Goal: Transaction & Acquisition: Purchase product/service

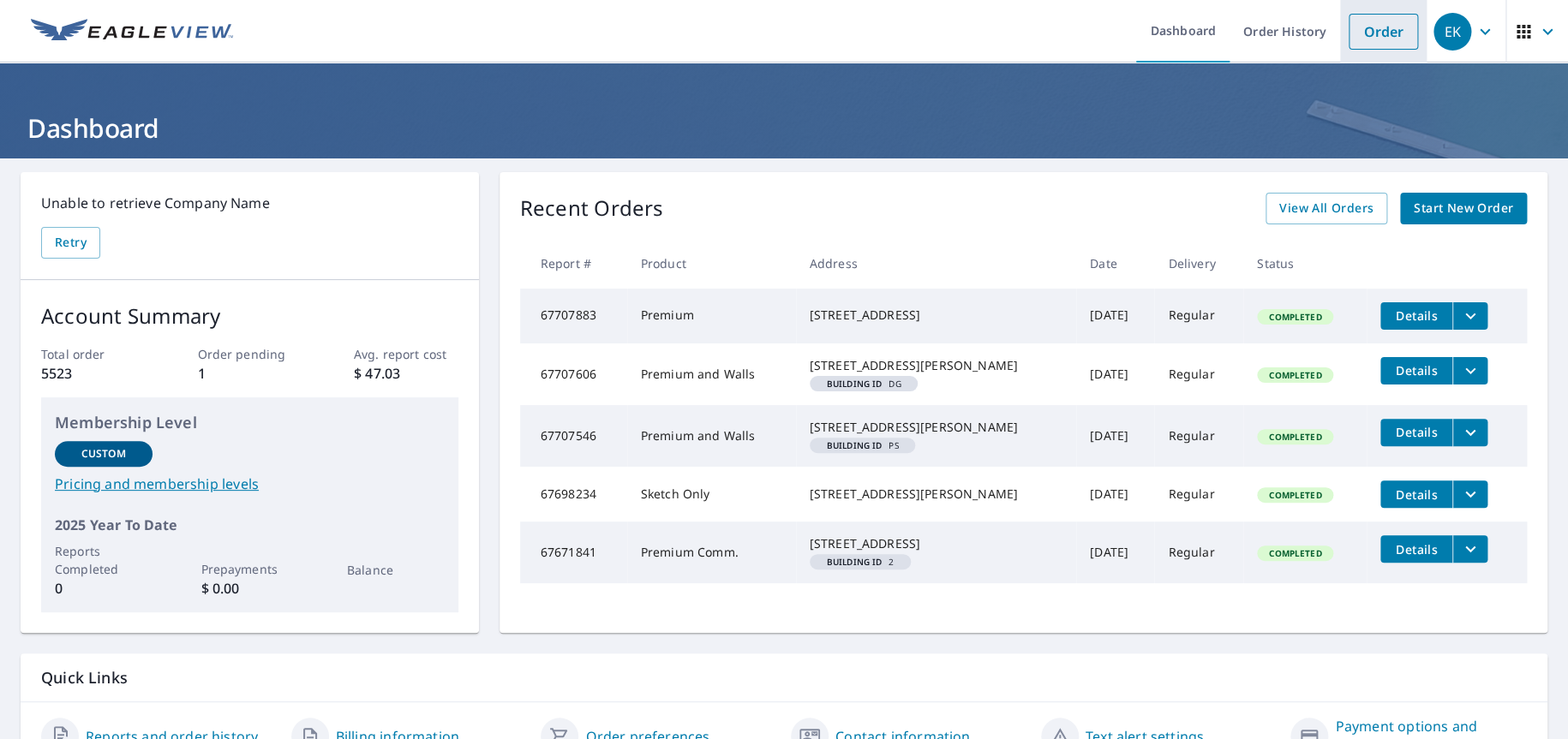
click at [1352, 27] on link "Order" at bounding box center [1383, 32] width 69 height 36
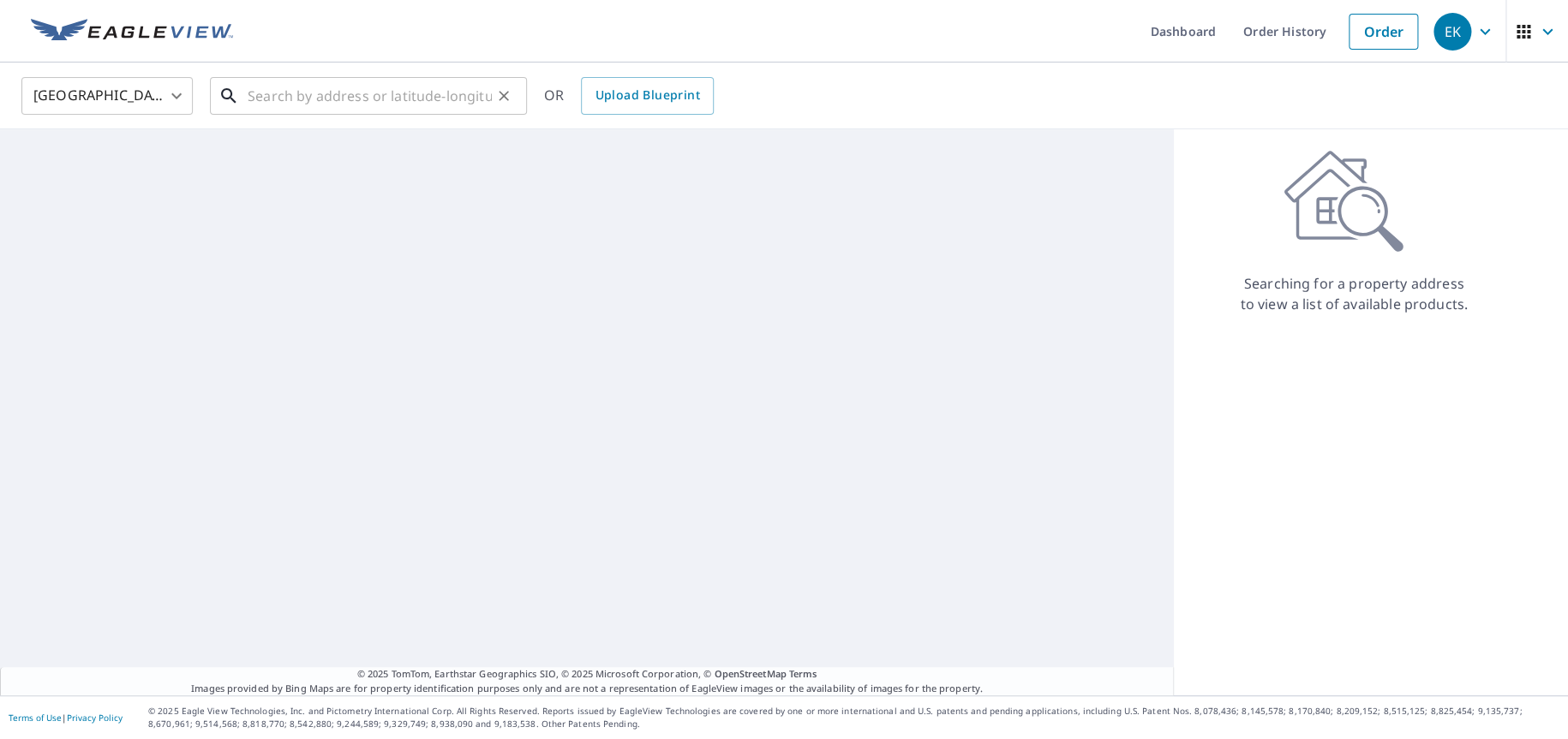
click at [283, 89] on input "text" at bounding box center [369, 96] width 244 height 48
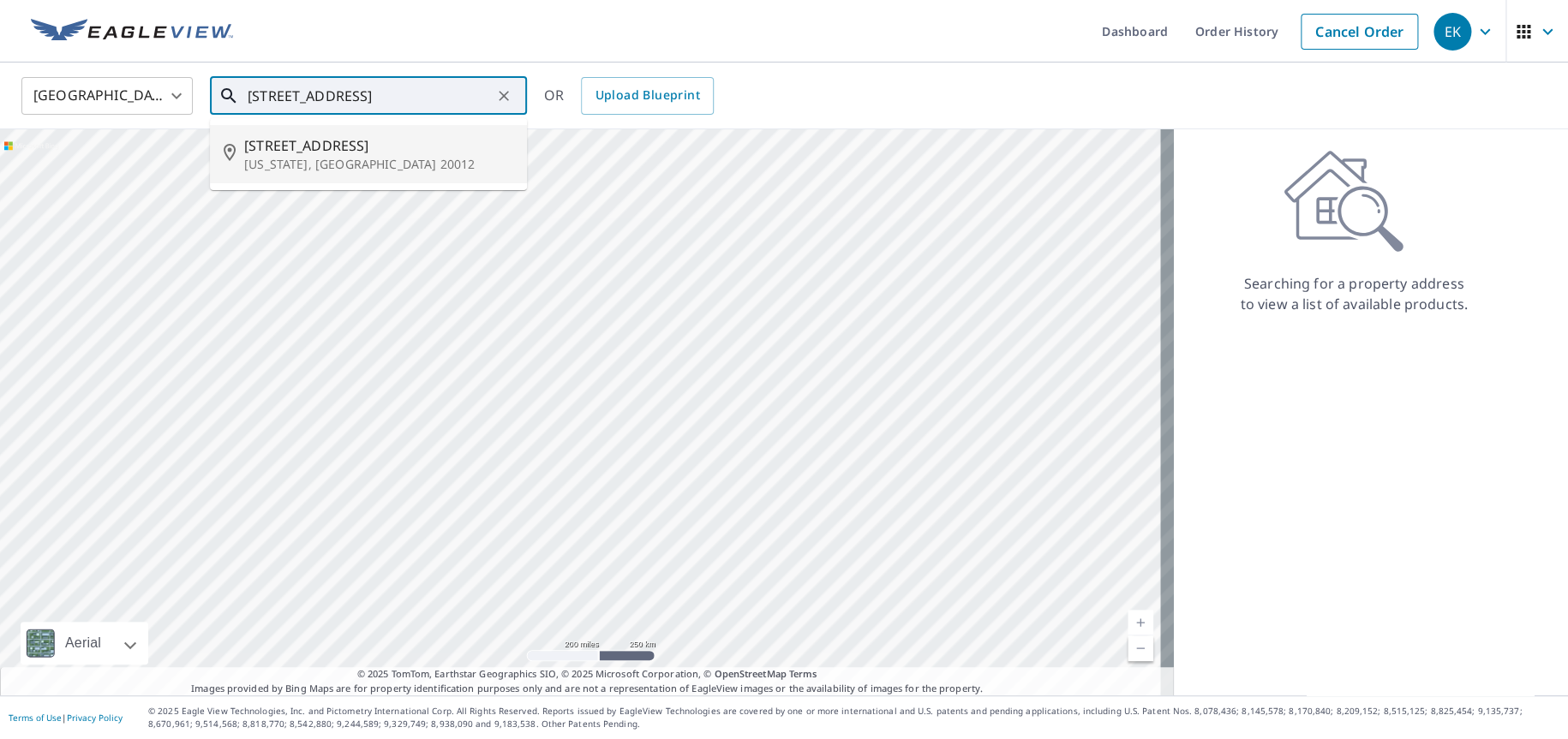
click at [276, 147] on span "[STREET_ADDRESS]" at bounding box center [378, 145] width 269 height 21
type input "[STREET_ADDRESS][US_STATE]"
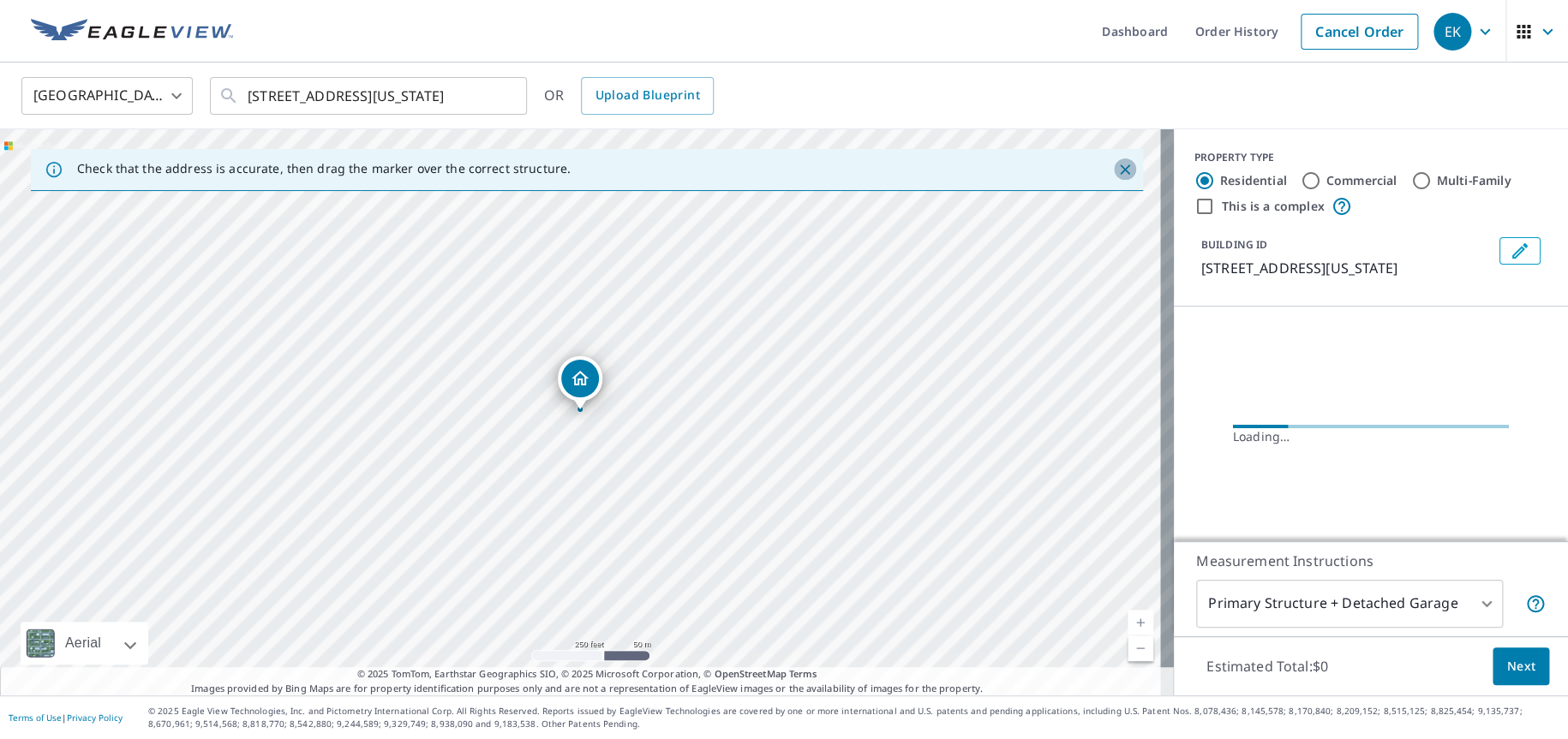
click at [1120, 170] on icon "Close" at bounding box center [1125, 169] width 10 height 10
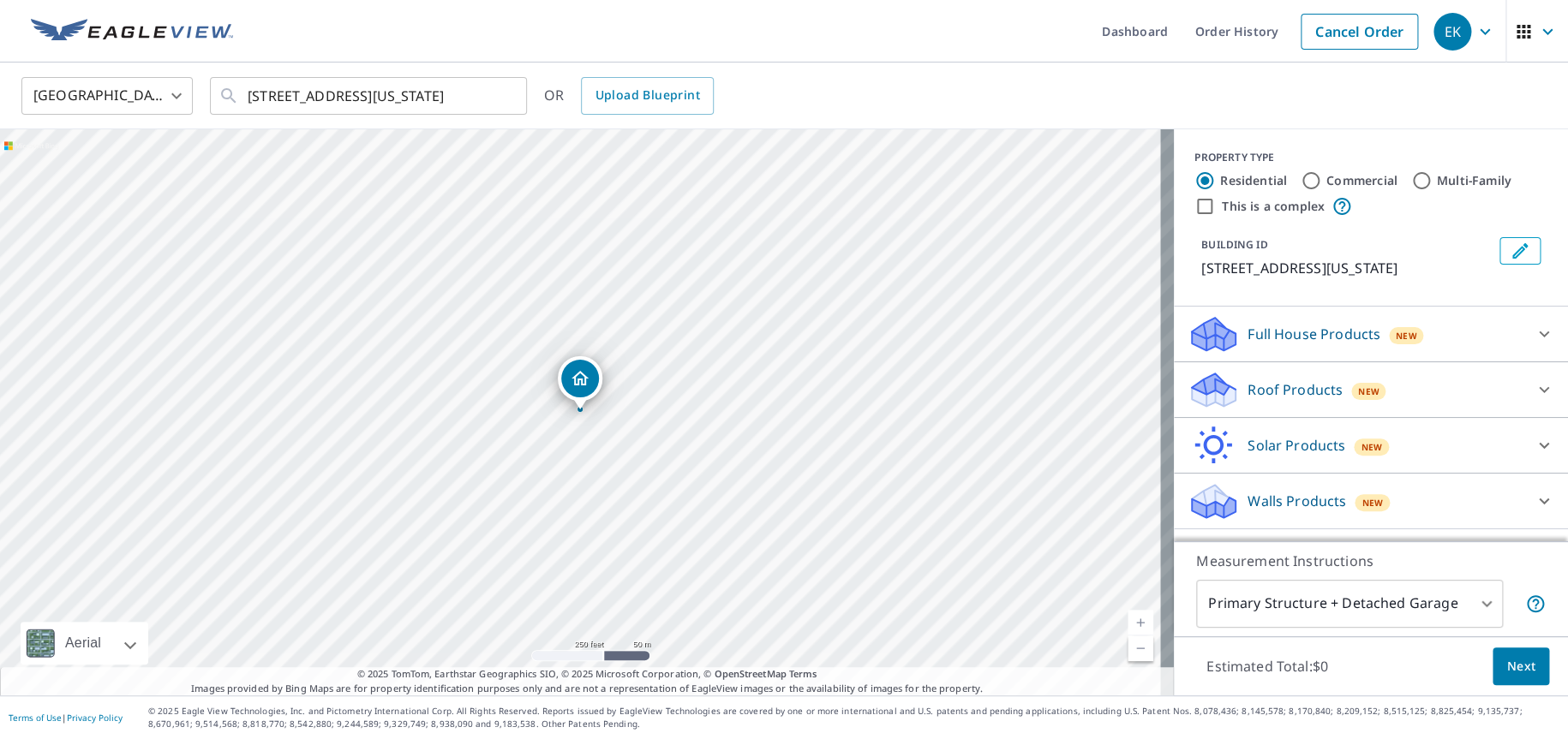
click at [1128, 616] on link "Current Level 17, Zoom In" at bounding box center [1140, 622] width 25 height 25
click at [1128, 616] on link "Current Level 18, Zoom In" at bounding box center [1140, 622] width 25 height 25
click at [1300, 182] on input "Commercial" at bounding box center [1310, 181] width 21 height 21
radio input "true"
type input "4"
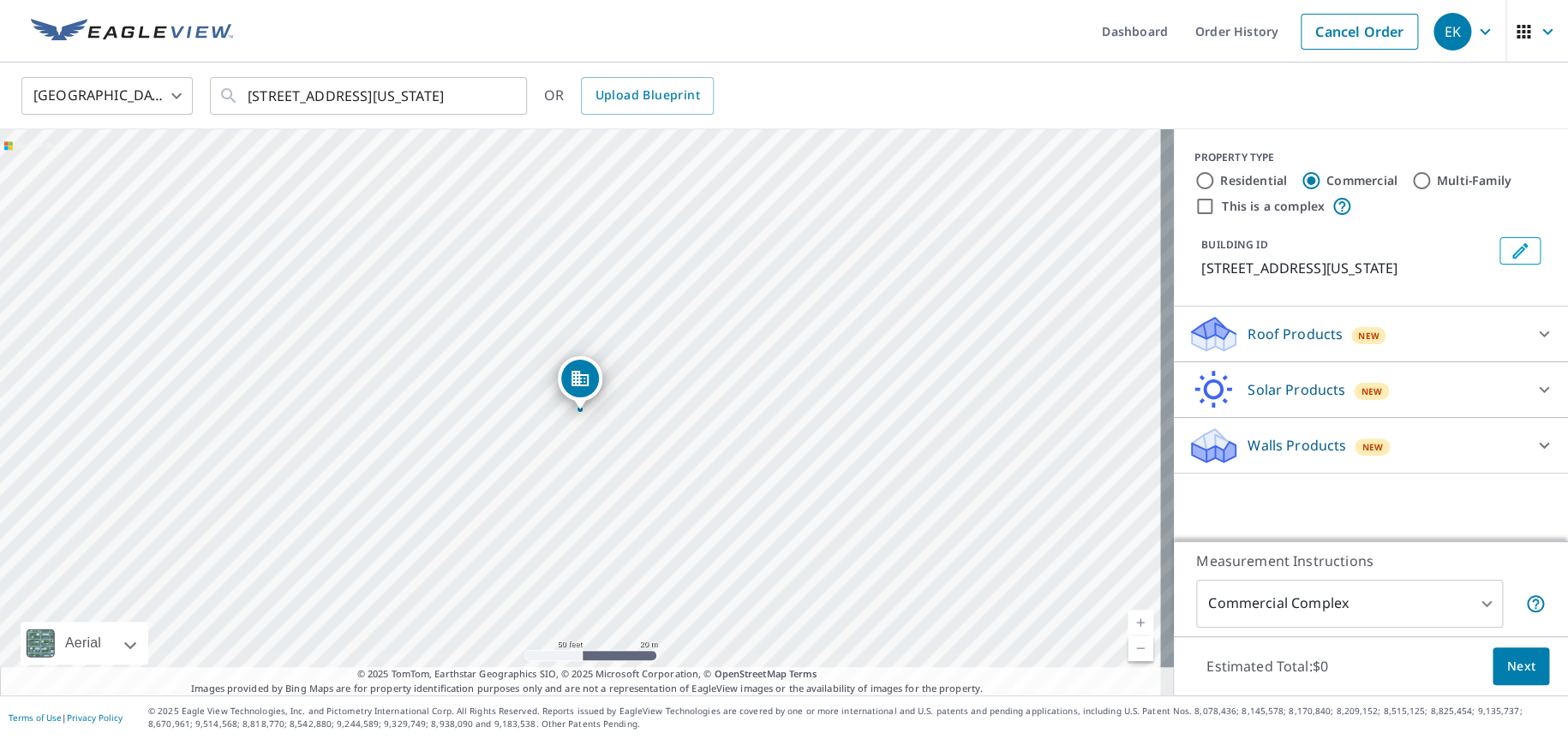
click at [1247, 333] on p "Roof Products" at bounding box center [1294, 333] width 95 height 21
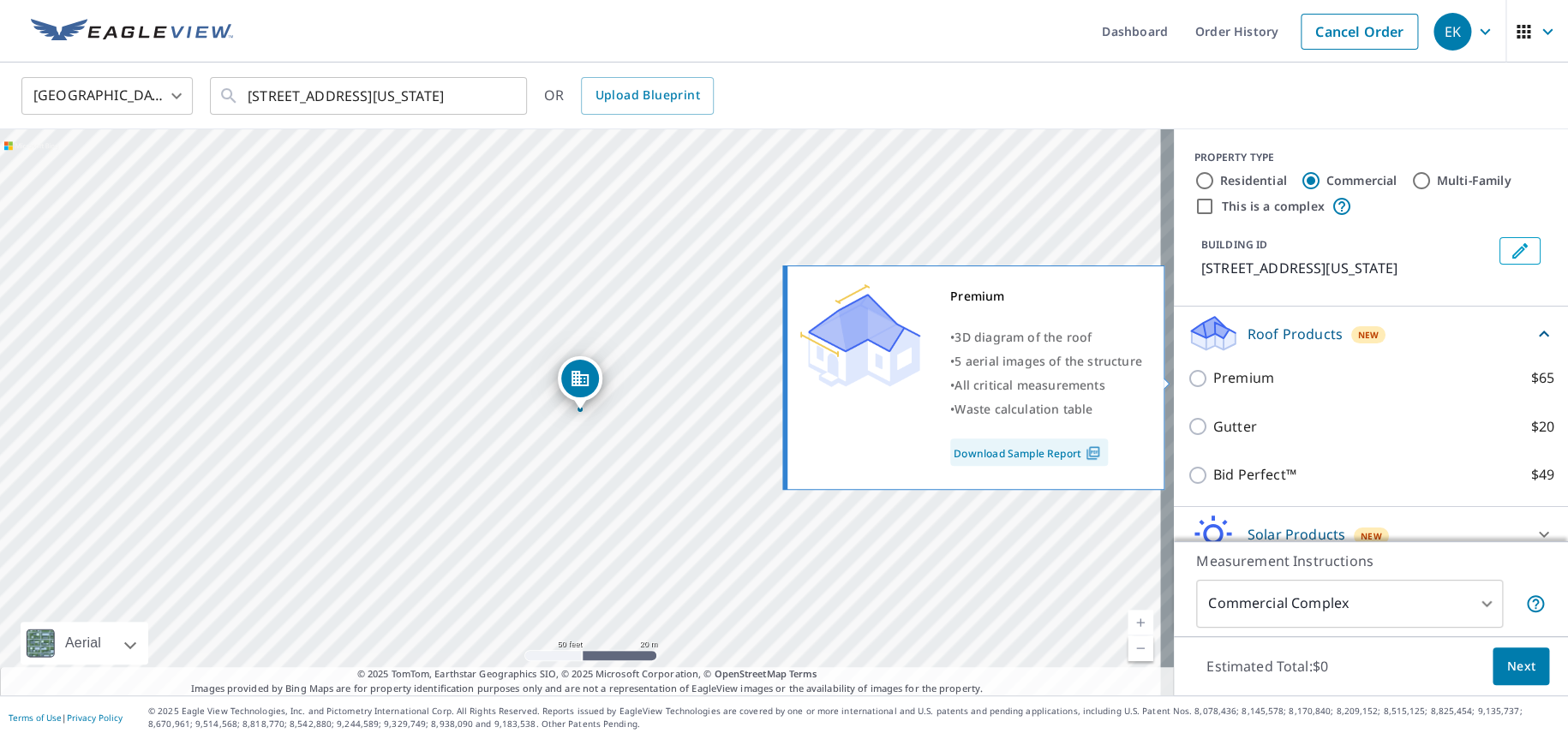
click at [1187, 373] on input "Premium $65" at bounding box center [1200, 378] width 25 height 21
checkbox input "true"
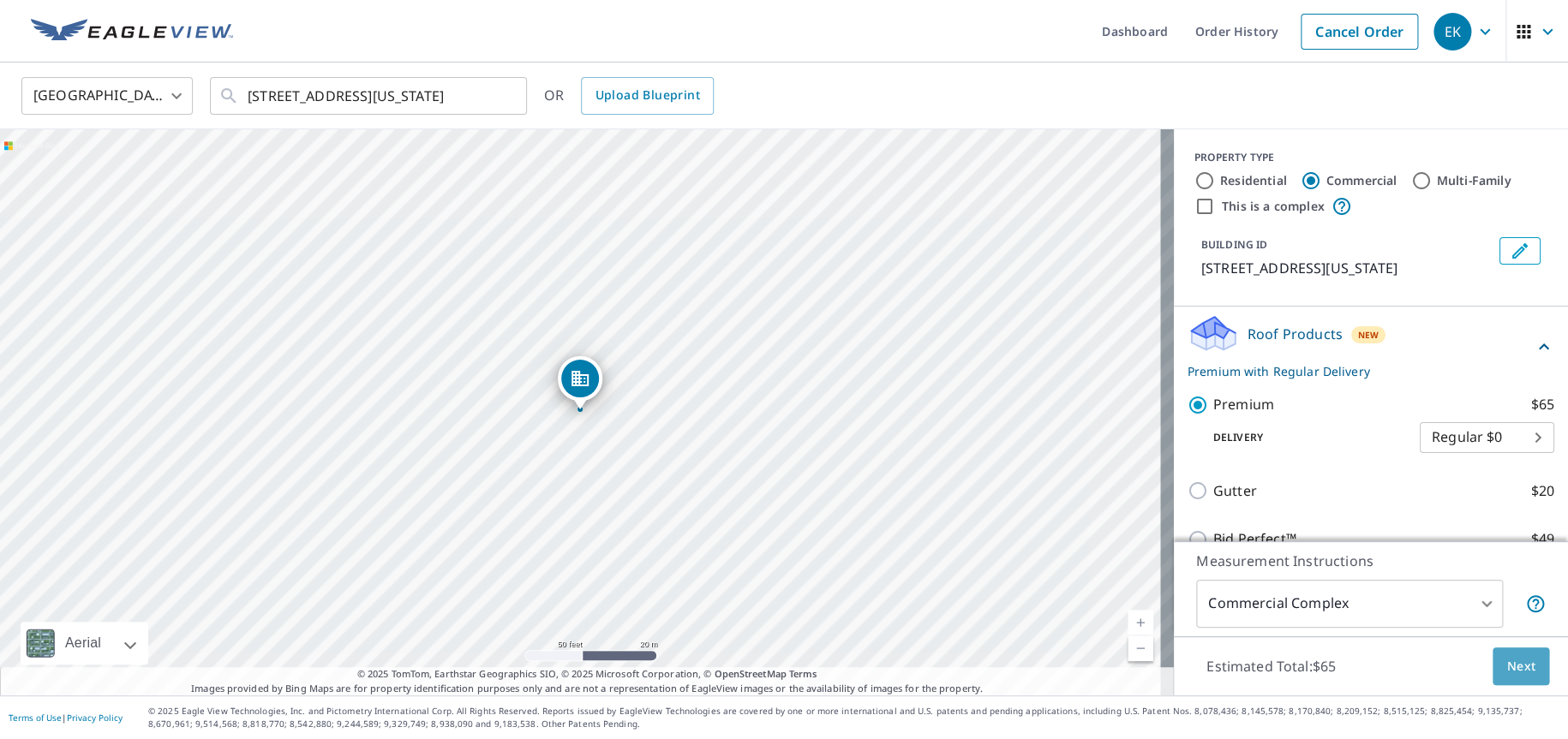
click at [1507, 661] on span "Next" at bounding box center [1520, 666] width 29 height 22
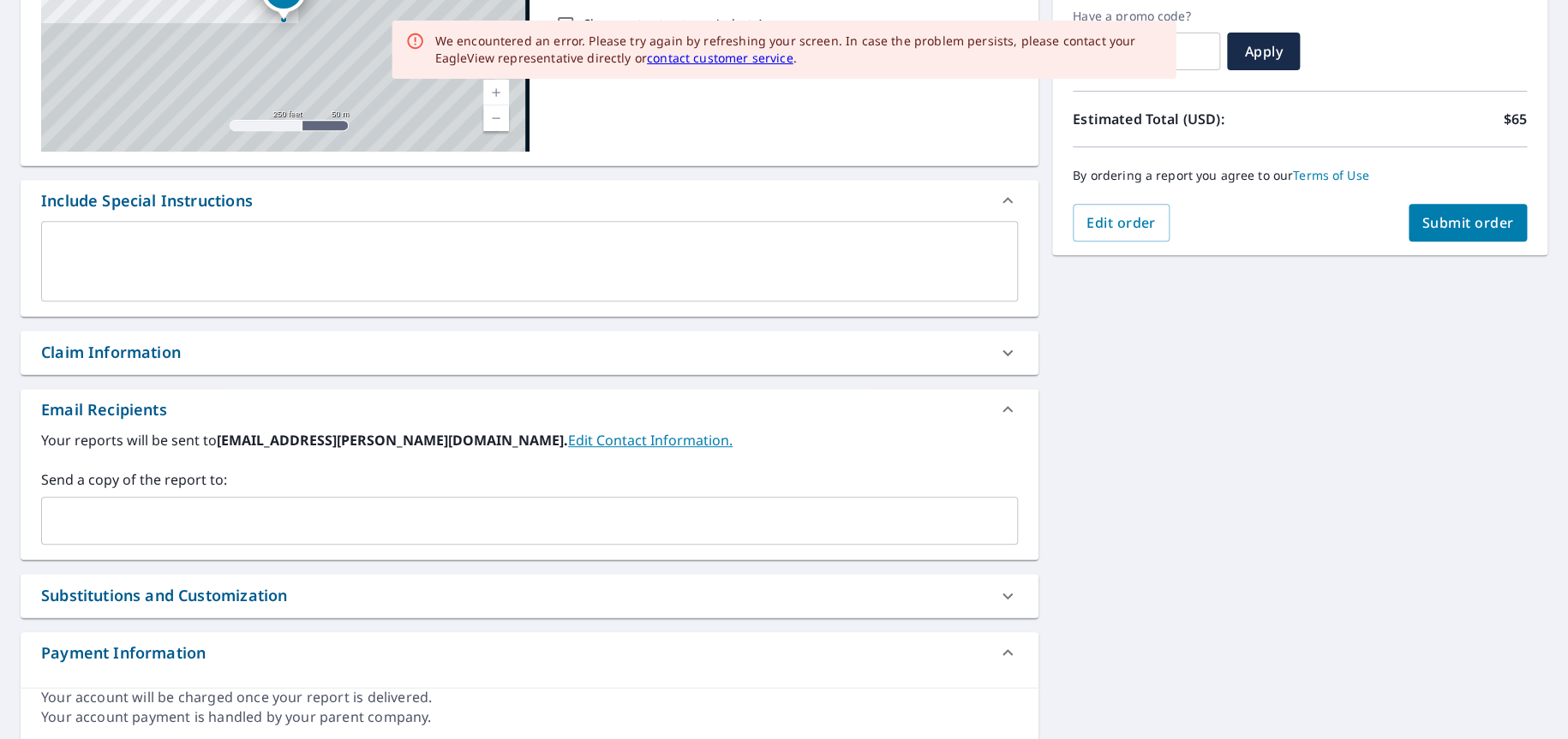
scroll to position [350, 0]
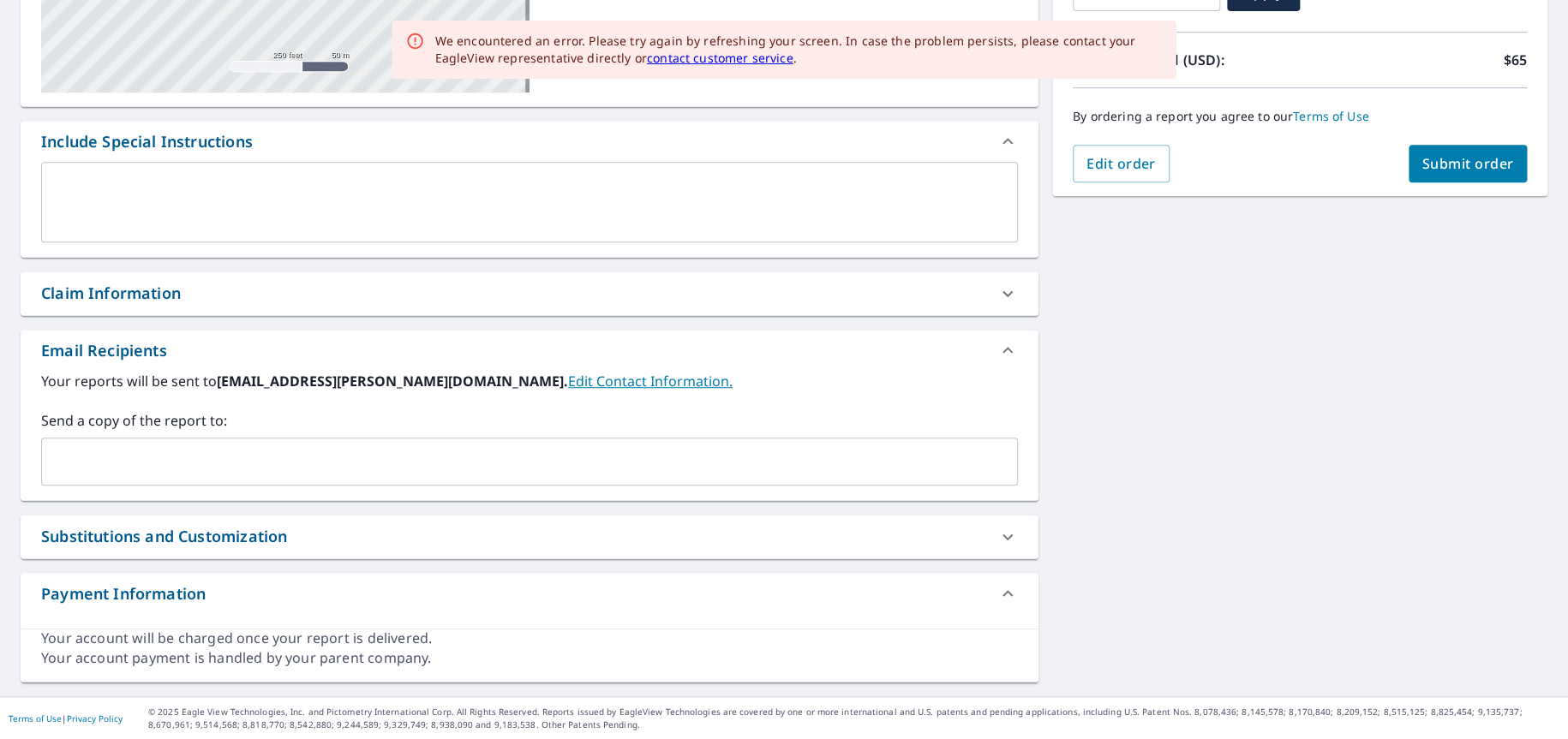
click at [93, 452] on input "text" at bounding box center [516, 461] width 935 height 33
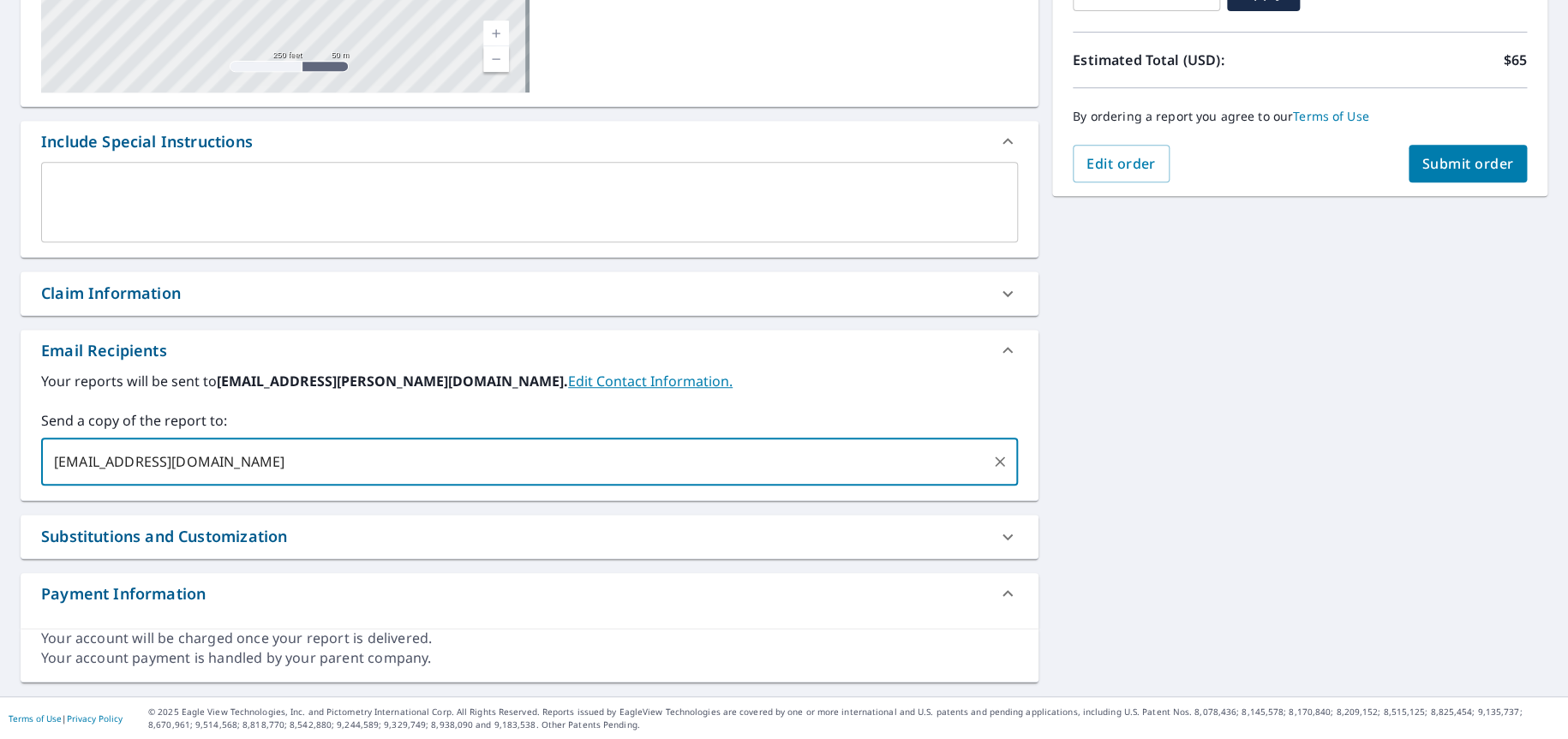
type input "[EMAIL_ADDRESS][DOMAIN_NAME]"
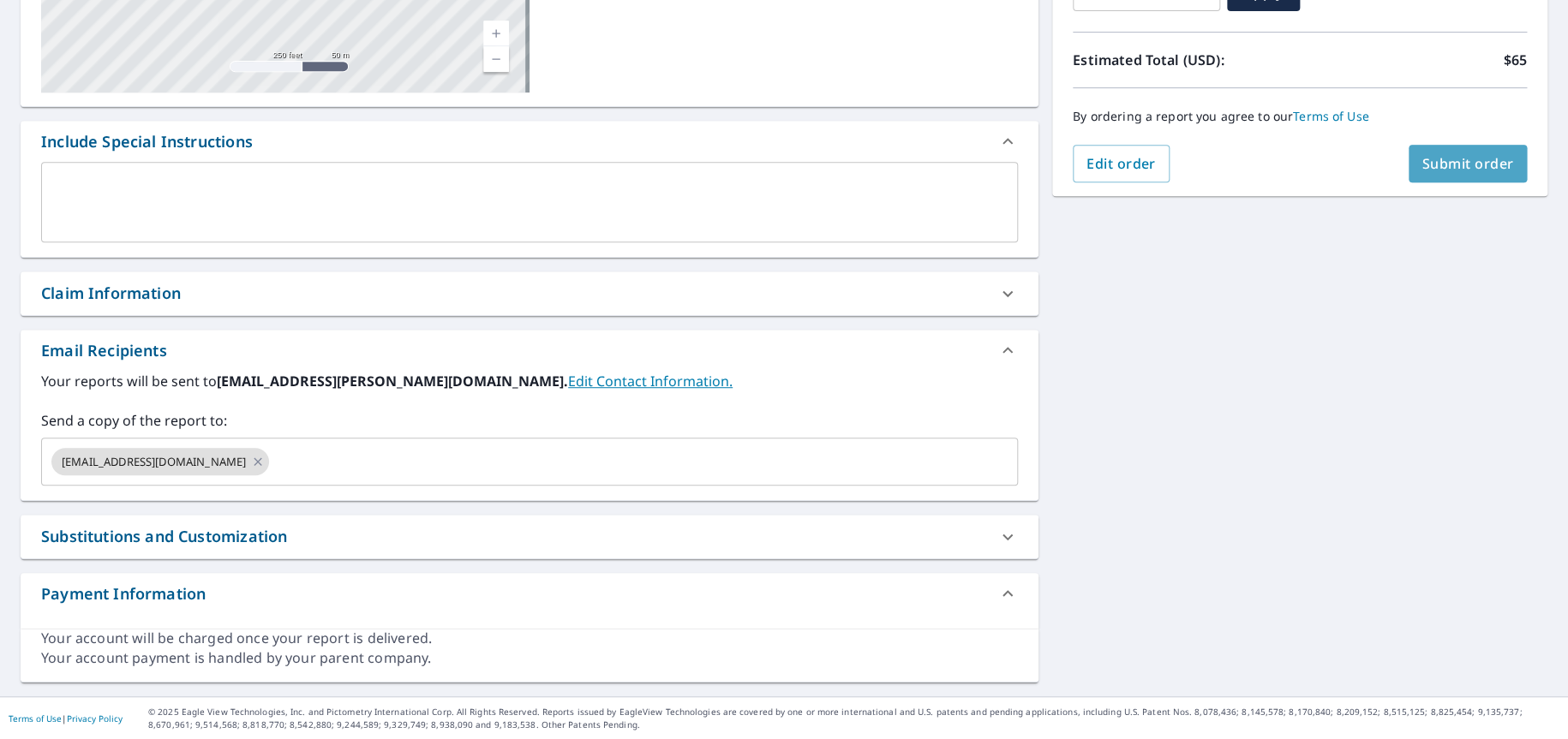
click at [1422, 155] on span "Submit order" at bounding box center [1468, 164] width 92 height 19
checkbox input "true"
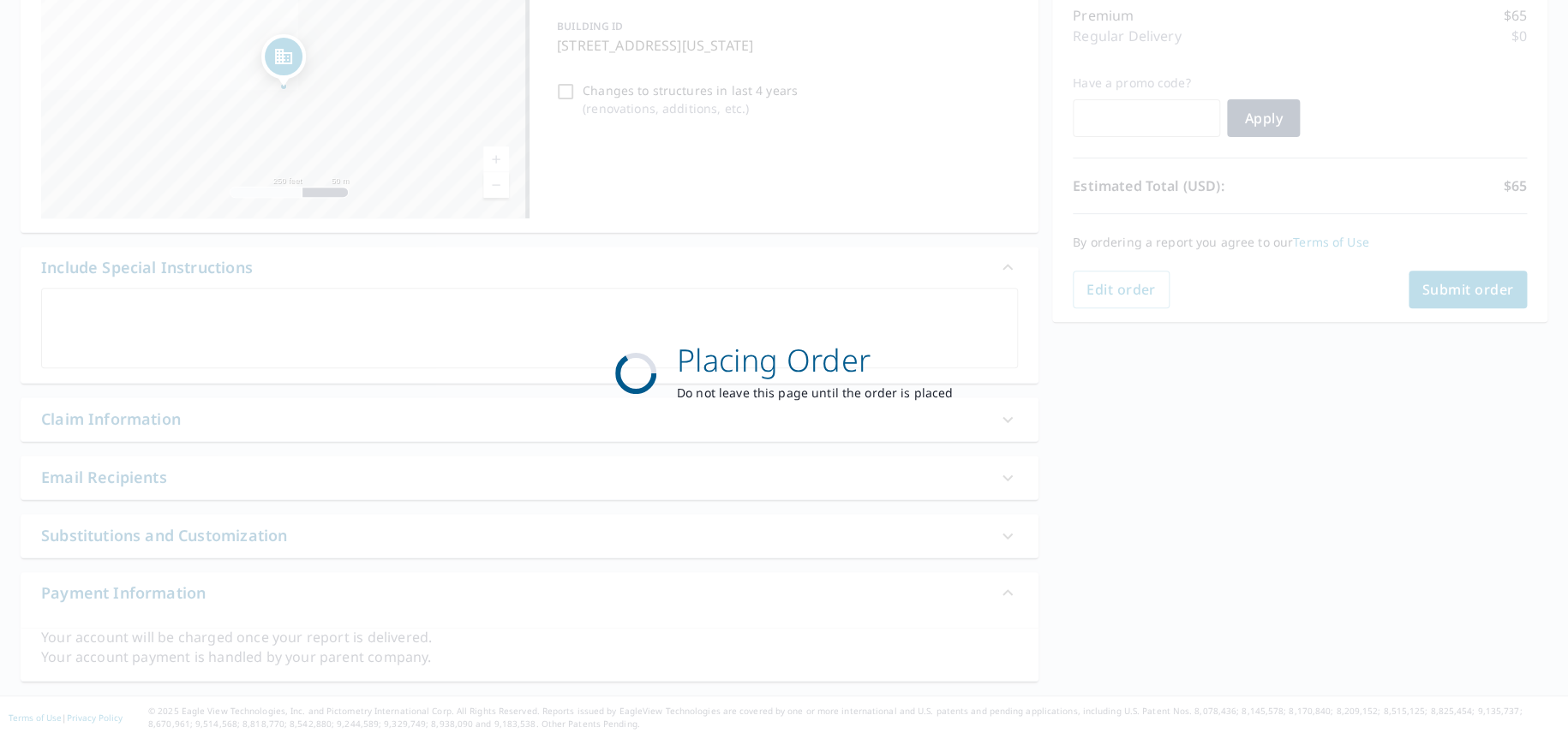
scroll to position [223, 0]
